Goal: Navigation & Orientation: Go to known website

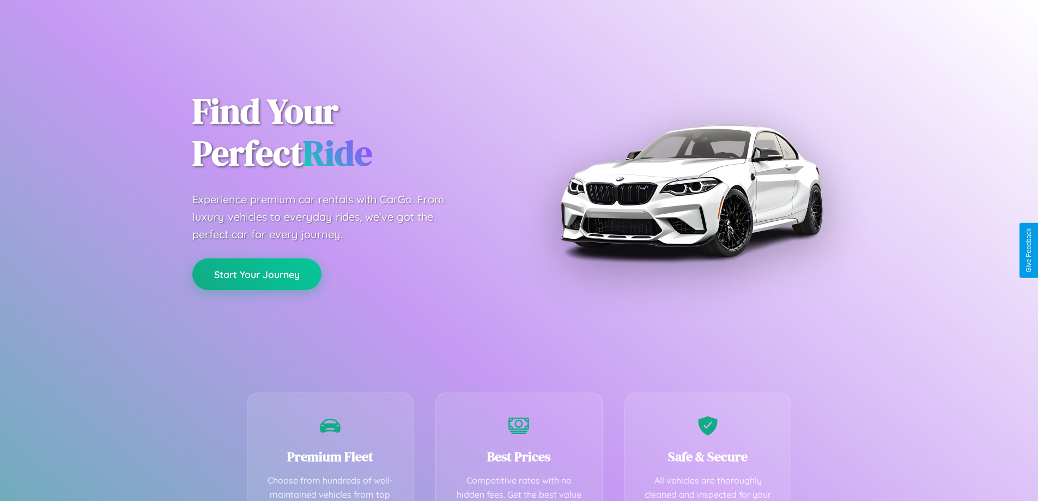
click at [257, 274] on button "Start Your Journey" at bounding box center [256, 274] width 129 height 32
click at [257, 273] on button "Start Your Journey" at bounding box center [256, 274] width 129 height 32
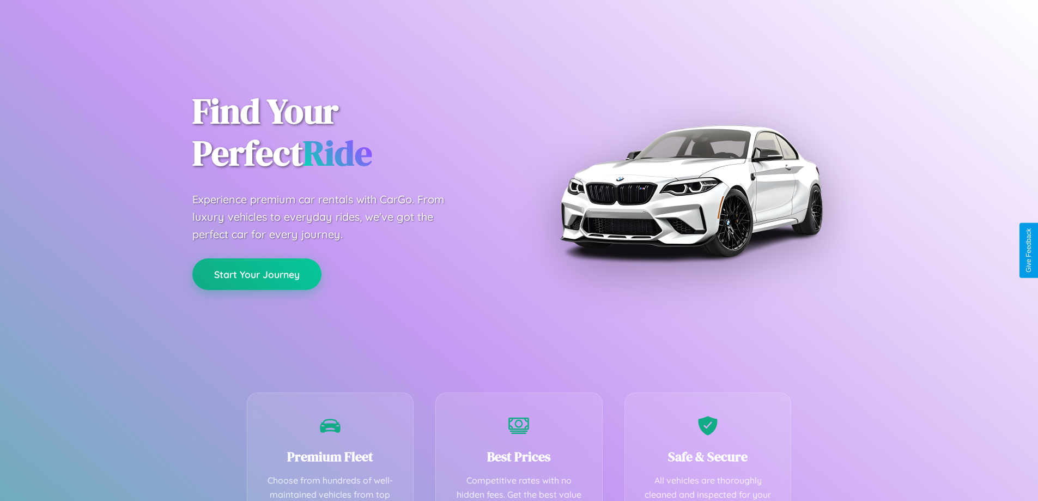
click at [257, 273] on button "Start Your Journey" at bounding box center [256, 274] width 129 height 32
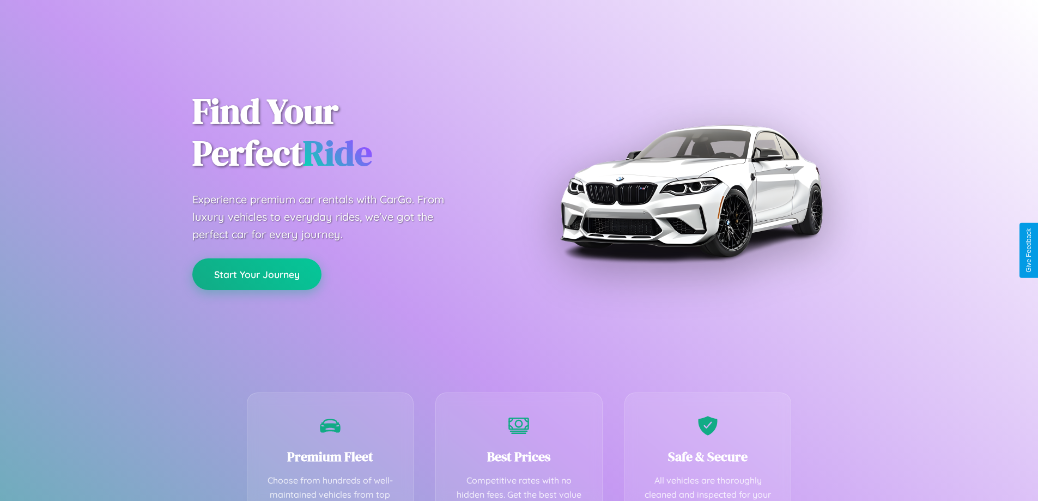
click at [257, 273] on button "Start Your Journey" at bounding box center [256, 274] width 129 height 32
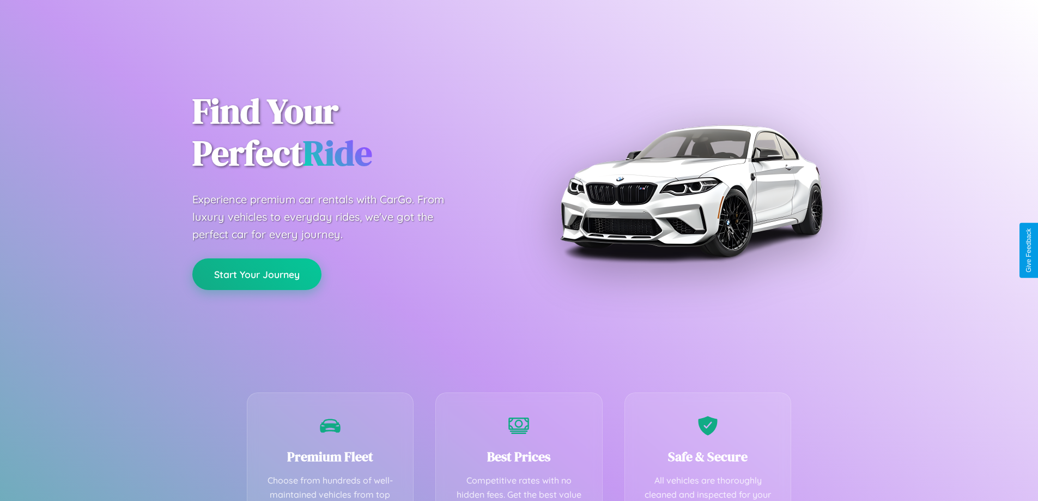
click at [257, 273] on button "Start Your Journey" at bounding box center [256, 274] width 129 height 32
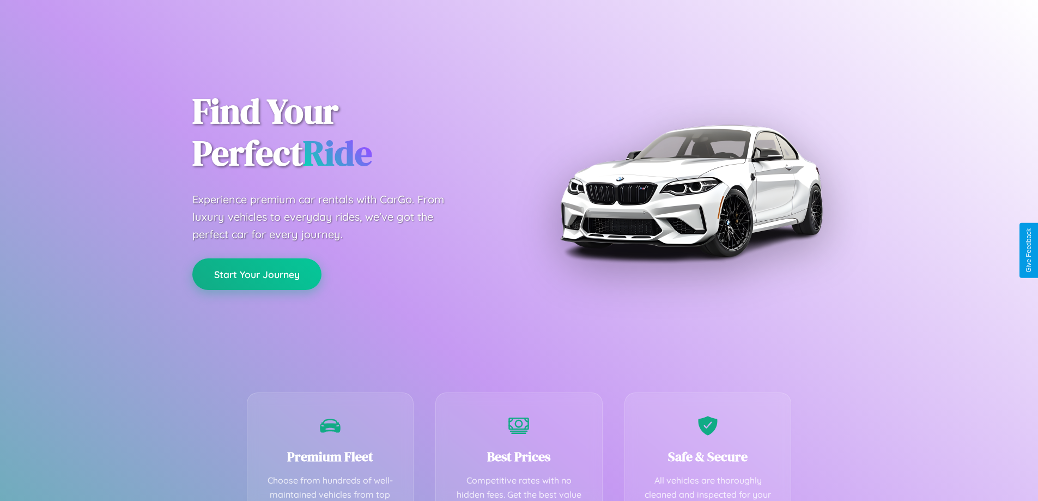
click at [257, 273] on button "Start Your Journey" at bounding box center [256, 274] width 129 height 32
